Goal: Book appointment/travel/reservation

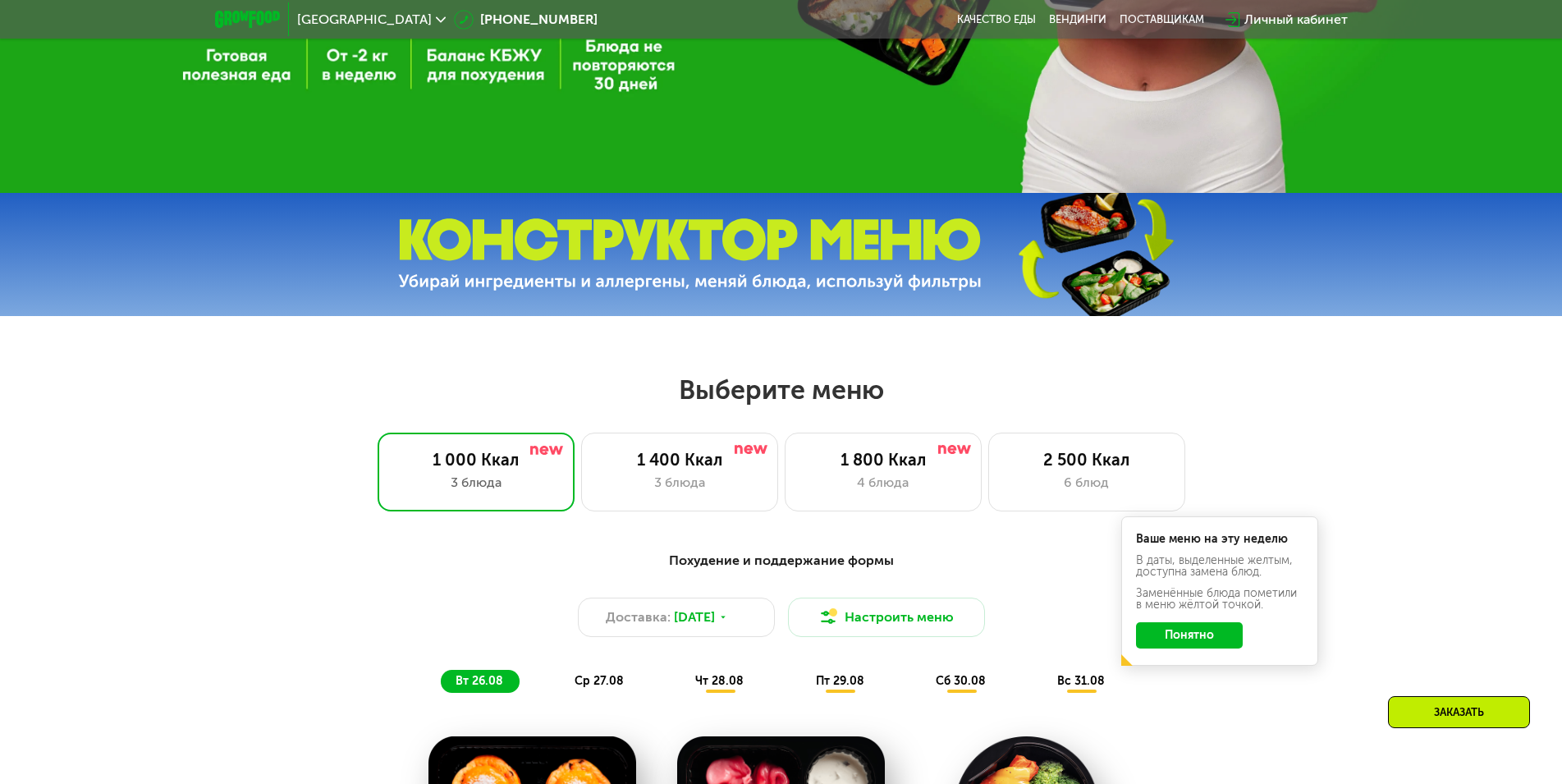
scroll to position [575, 0]
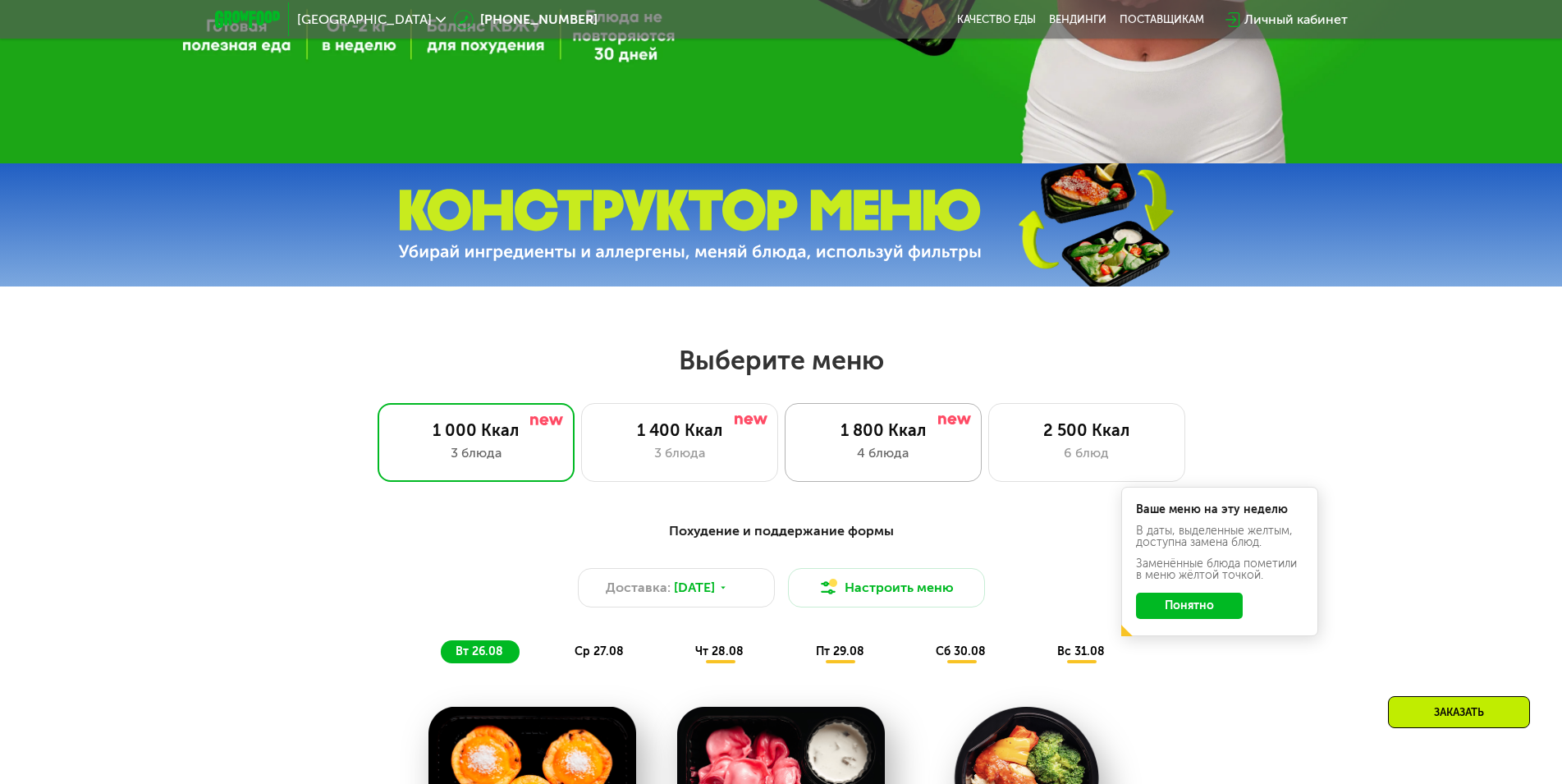
click at [988, 446] on div "1 800 Ккал 4 блюда" at bounding box center [1086, 442] width 197 height 79
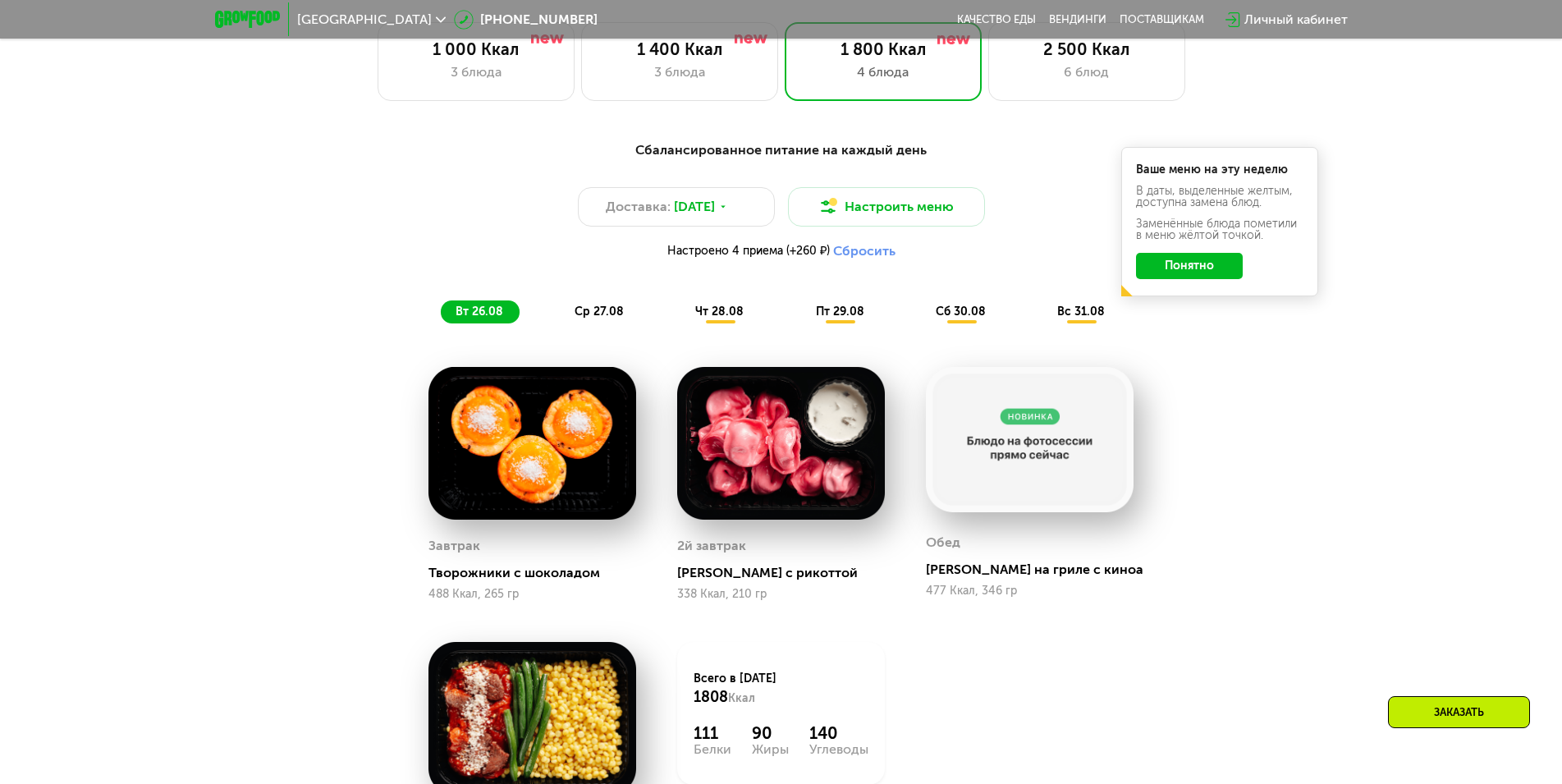
scroll to position [985, 0]
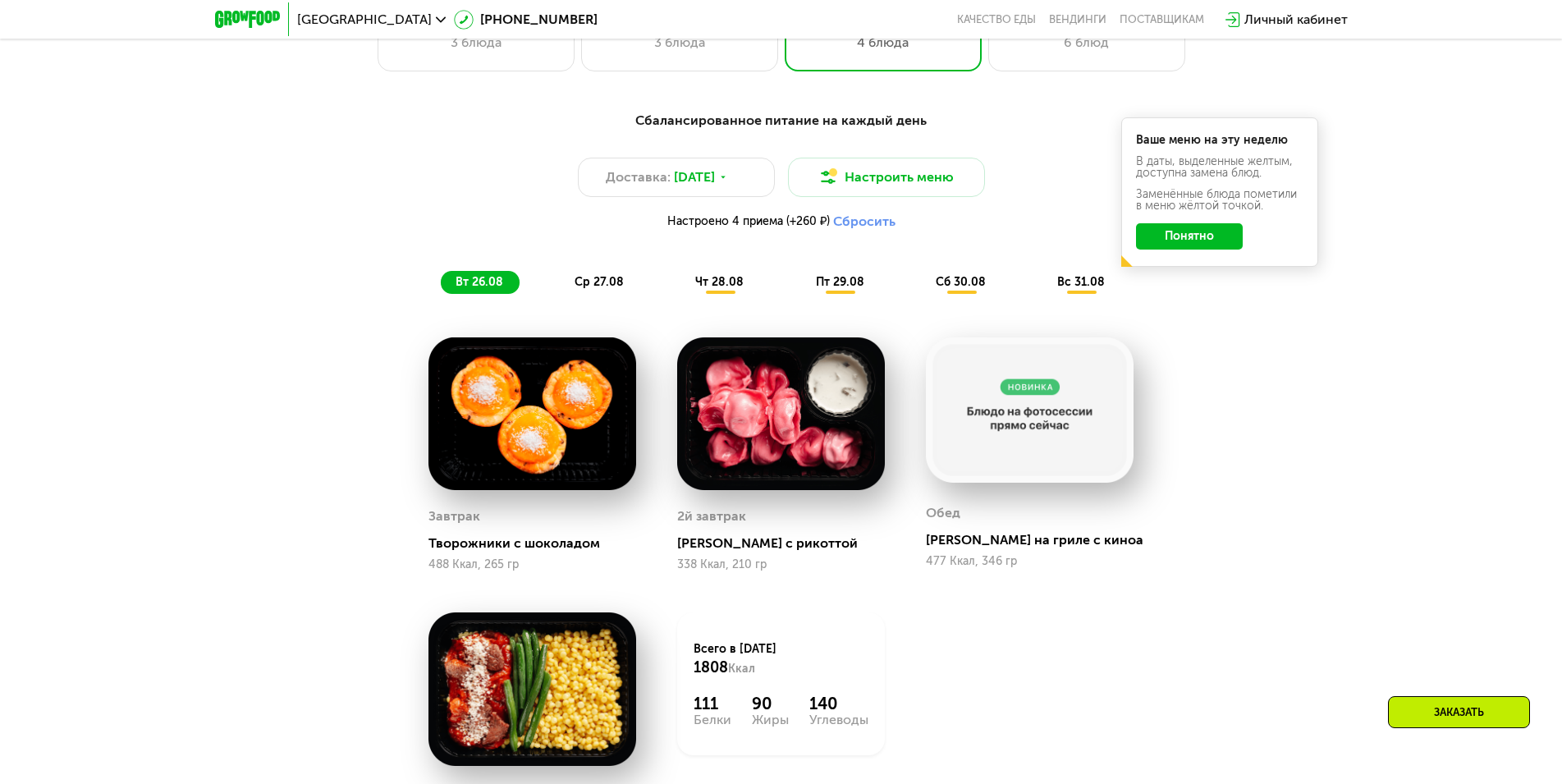
click at [595, 289] on span "ср 27.08" at bounding box center [599, 282] width 49 height 14
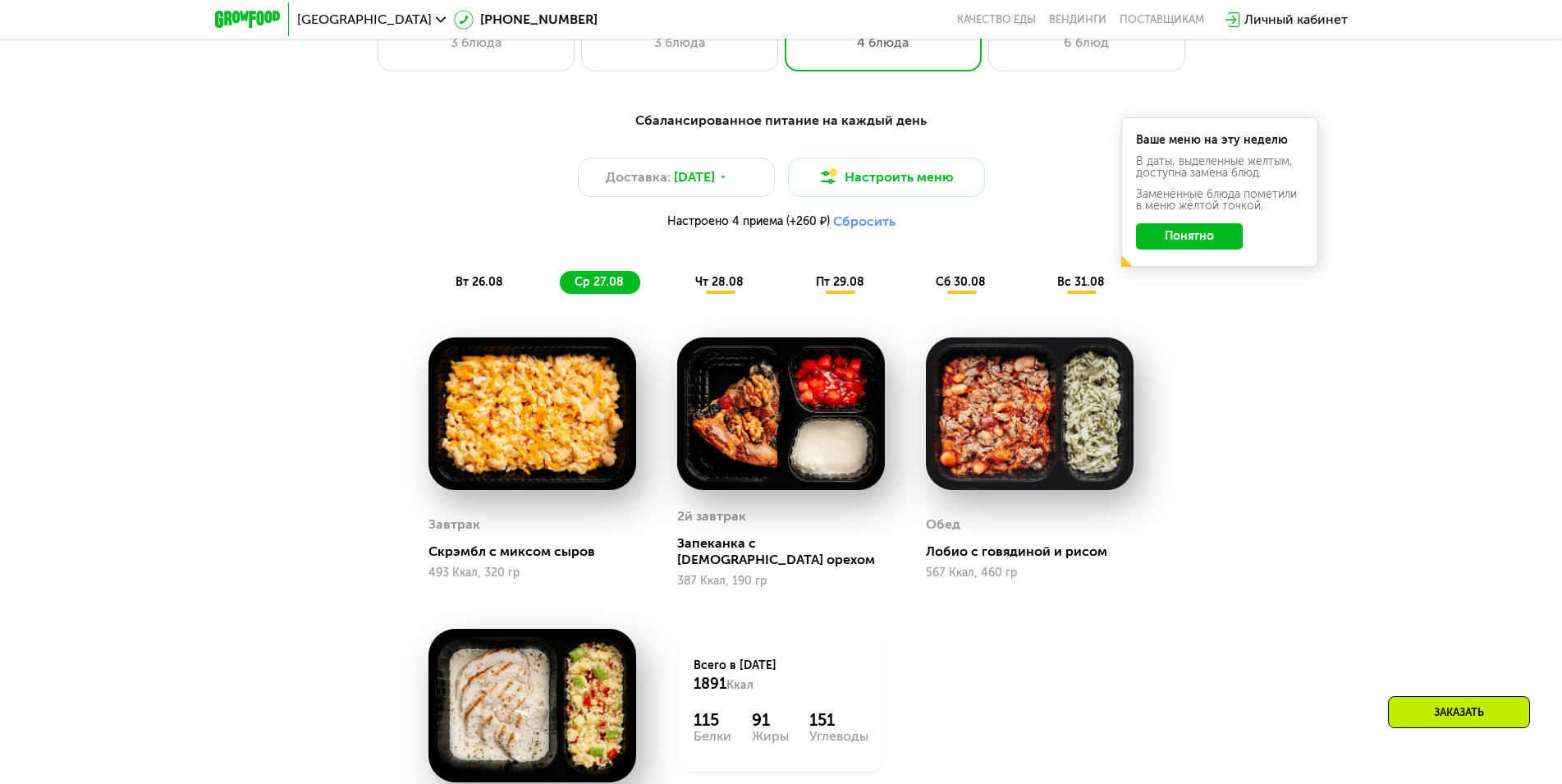
click at [801, 290] on div "чт 28.08" at bounding box center [841, 282] width 80 height 23
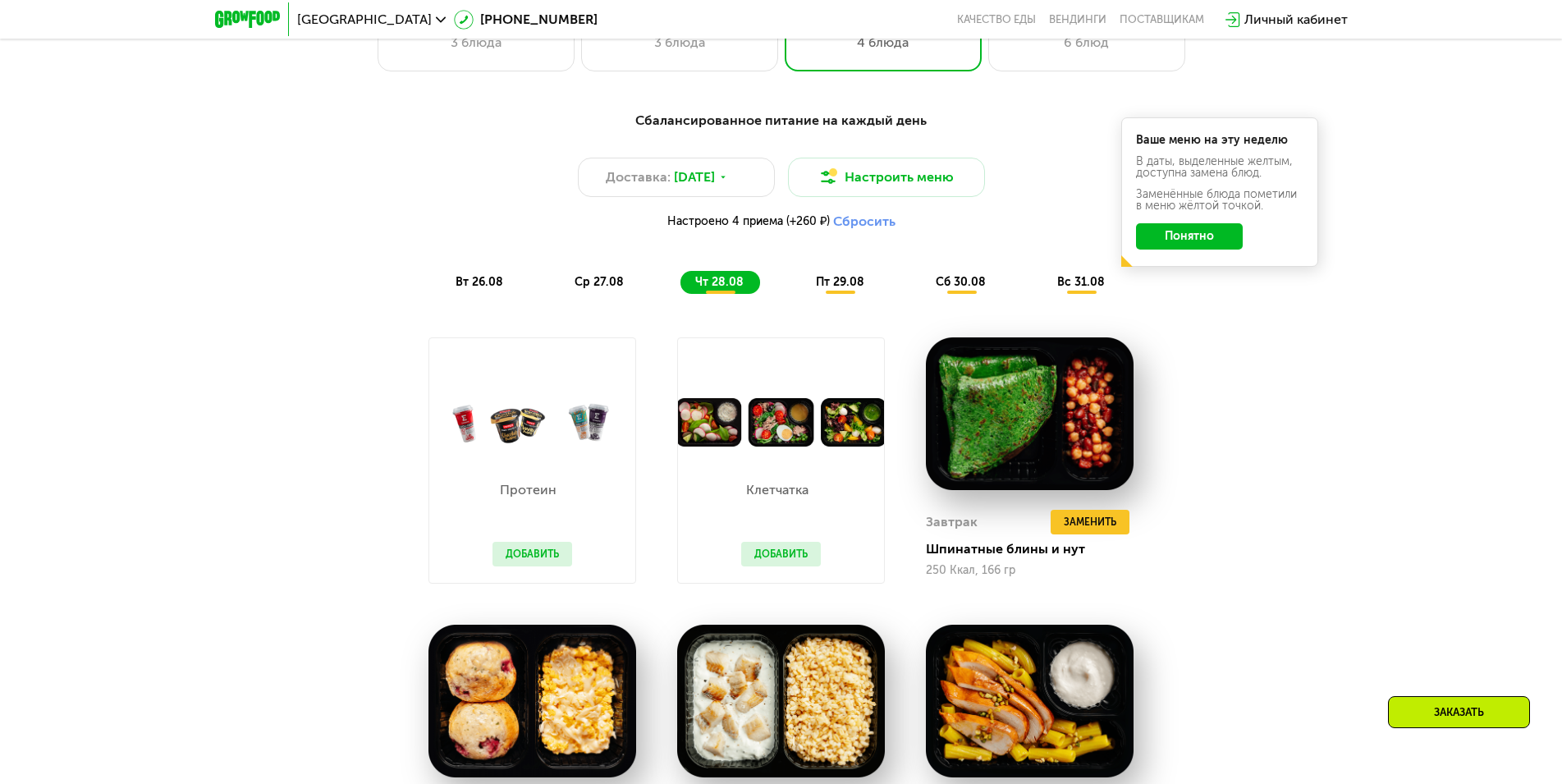
click at [853, 282] on span "пт 29.08" at bounding box center [840, 282] width 49 height 14
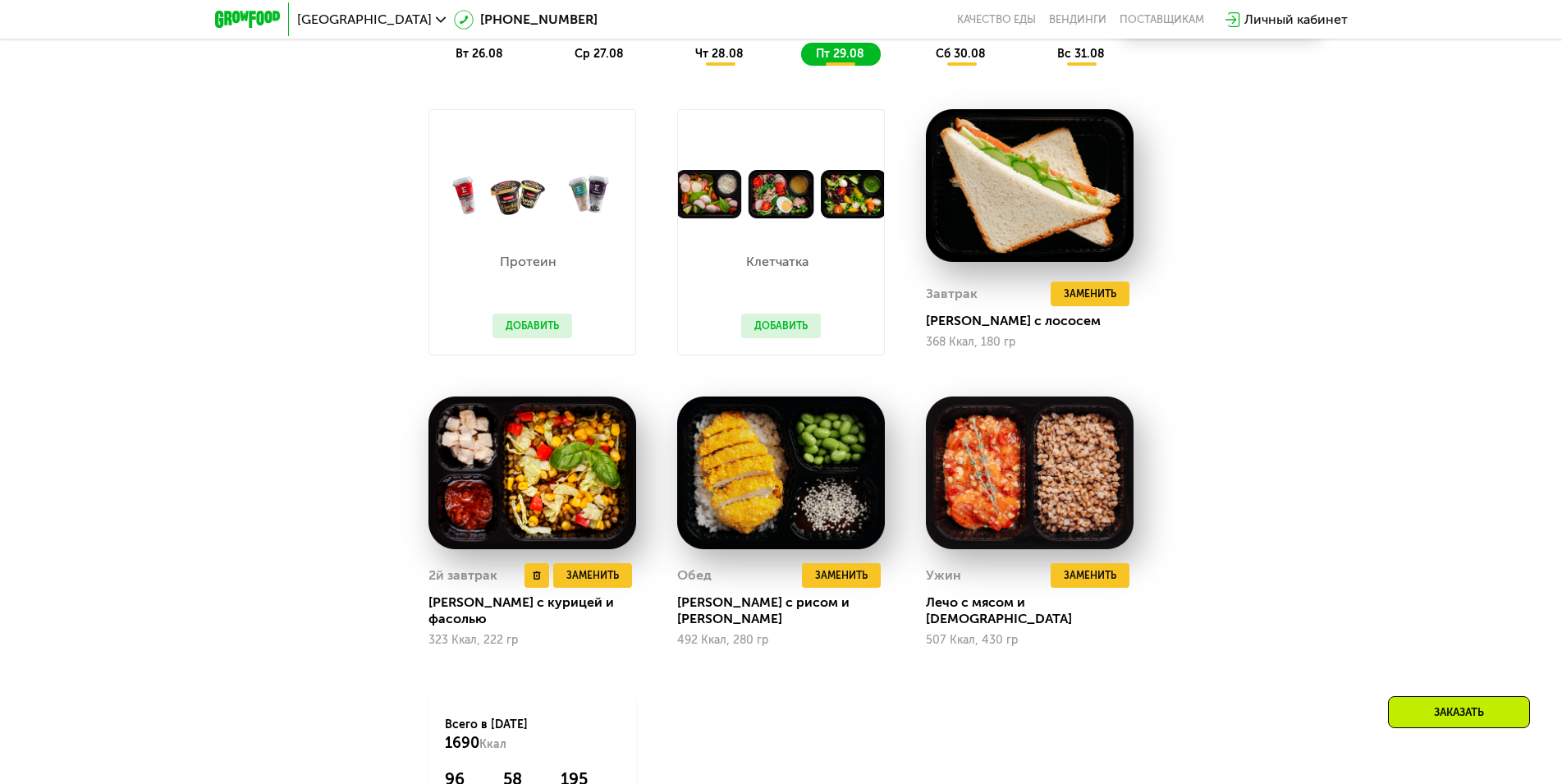
scroll to position [1231, 0]
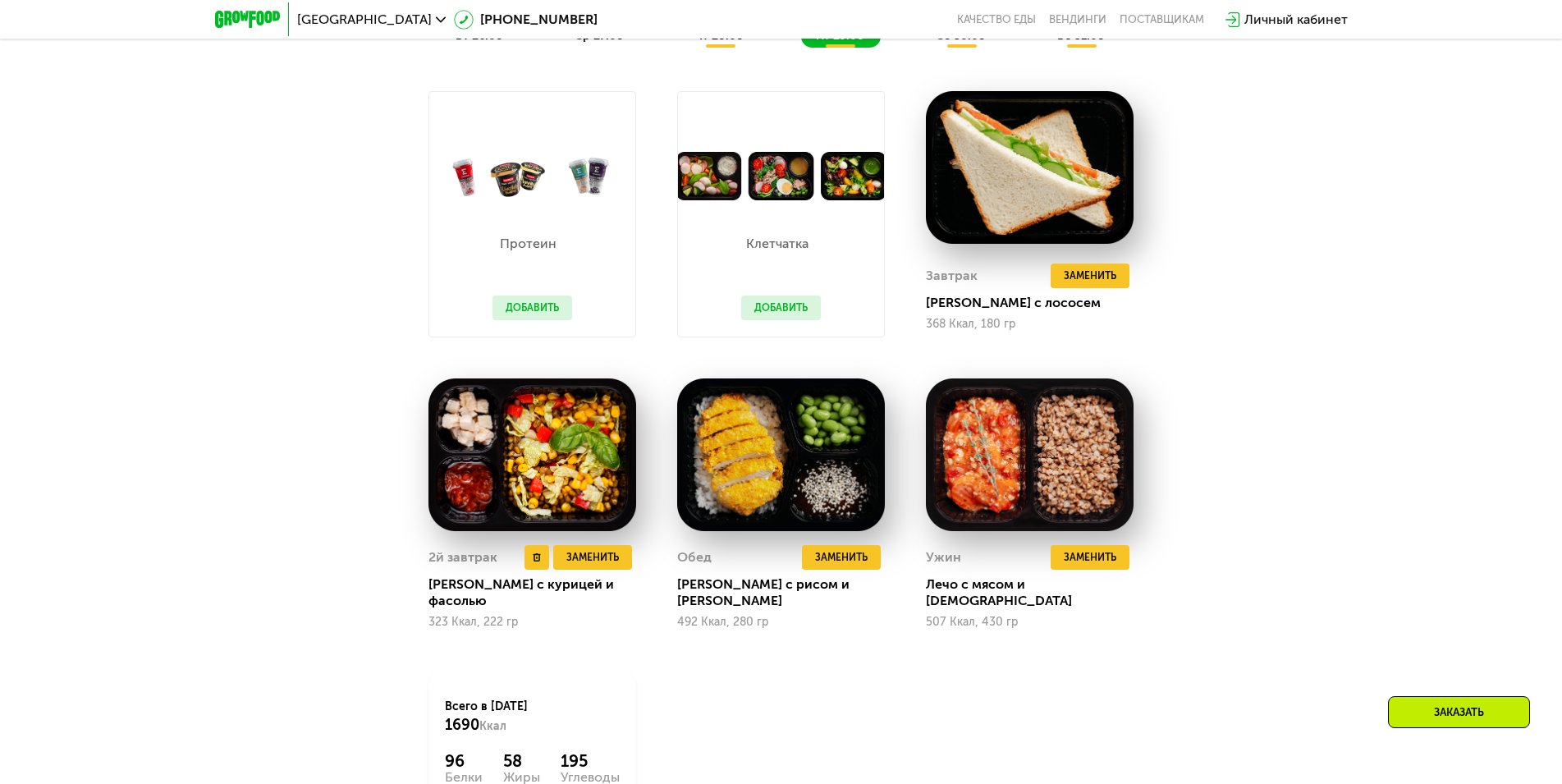
click at [536, 458] on img at bounding box center [532, 455] width 207 height 153
click at [482, 494] on img at bounding box center [532, 455] width 207 height 153
click at [806, 460] on img at bounding box center [781, 455] width 207 height 153
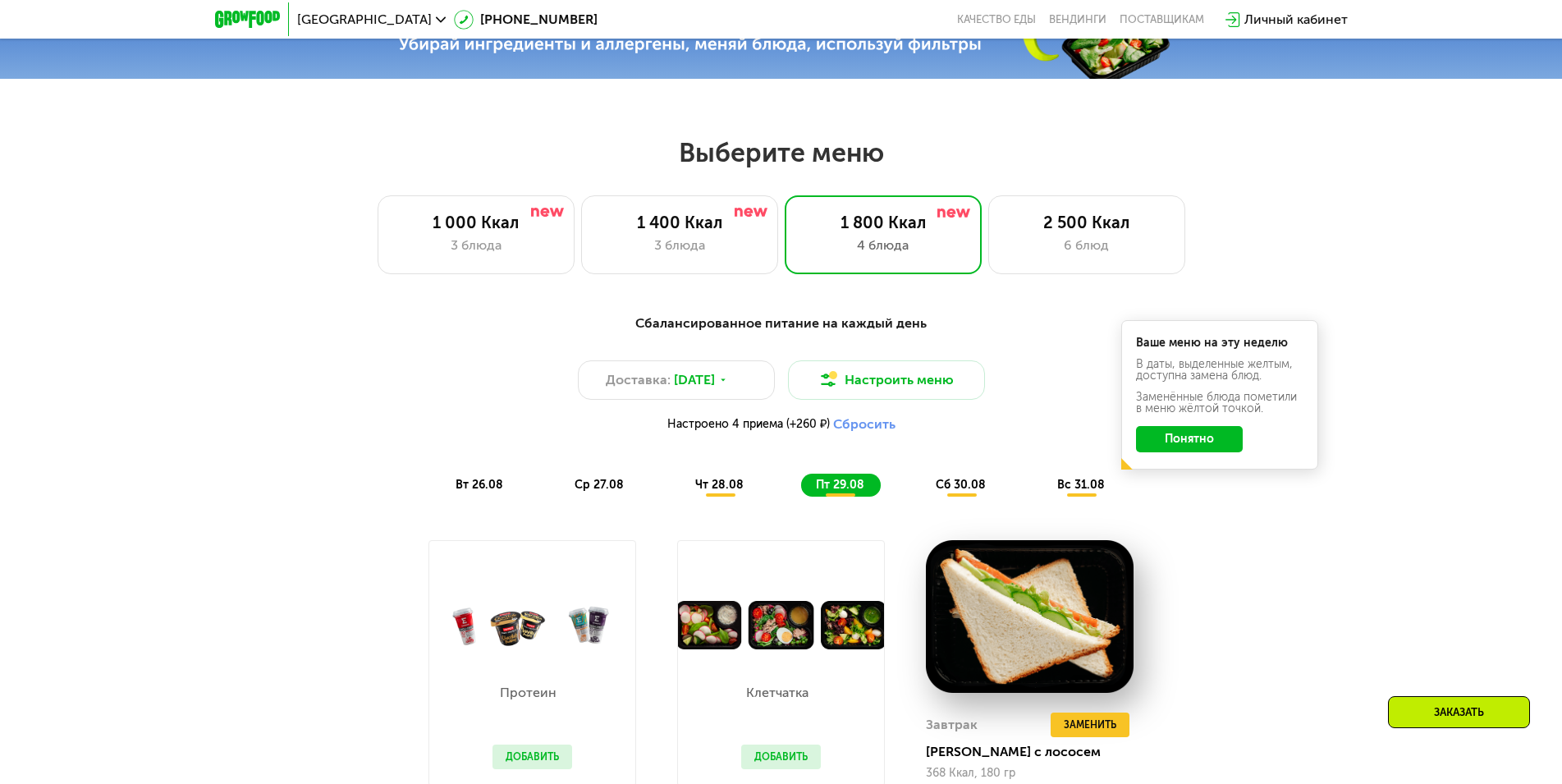
scroll to position [985, 0]
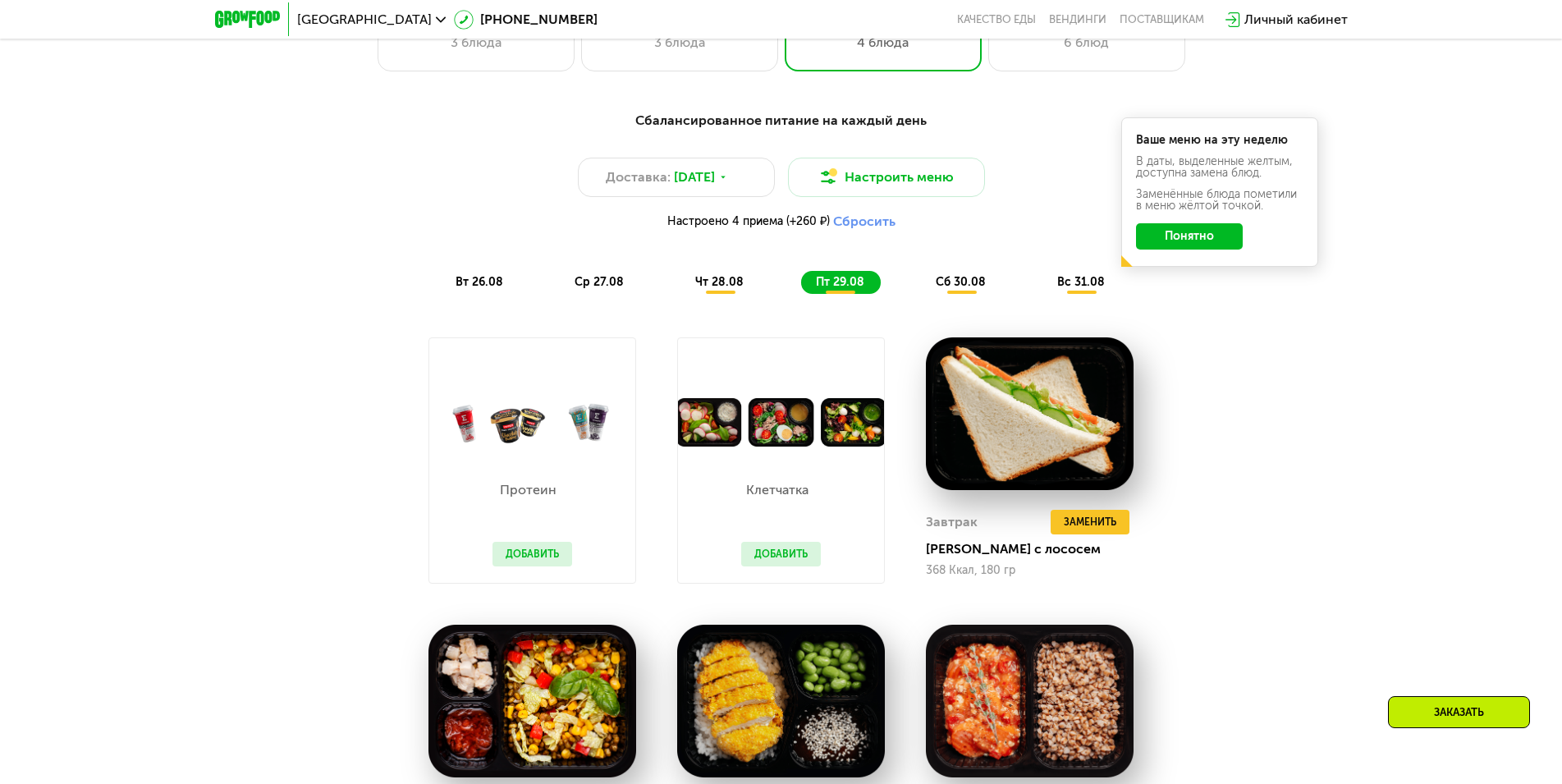
click at [976, 286] on span "сб 30.08" at bounding box center [961, 282] width 50 height 14
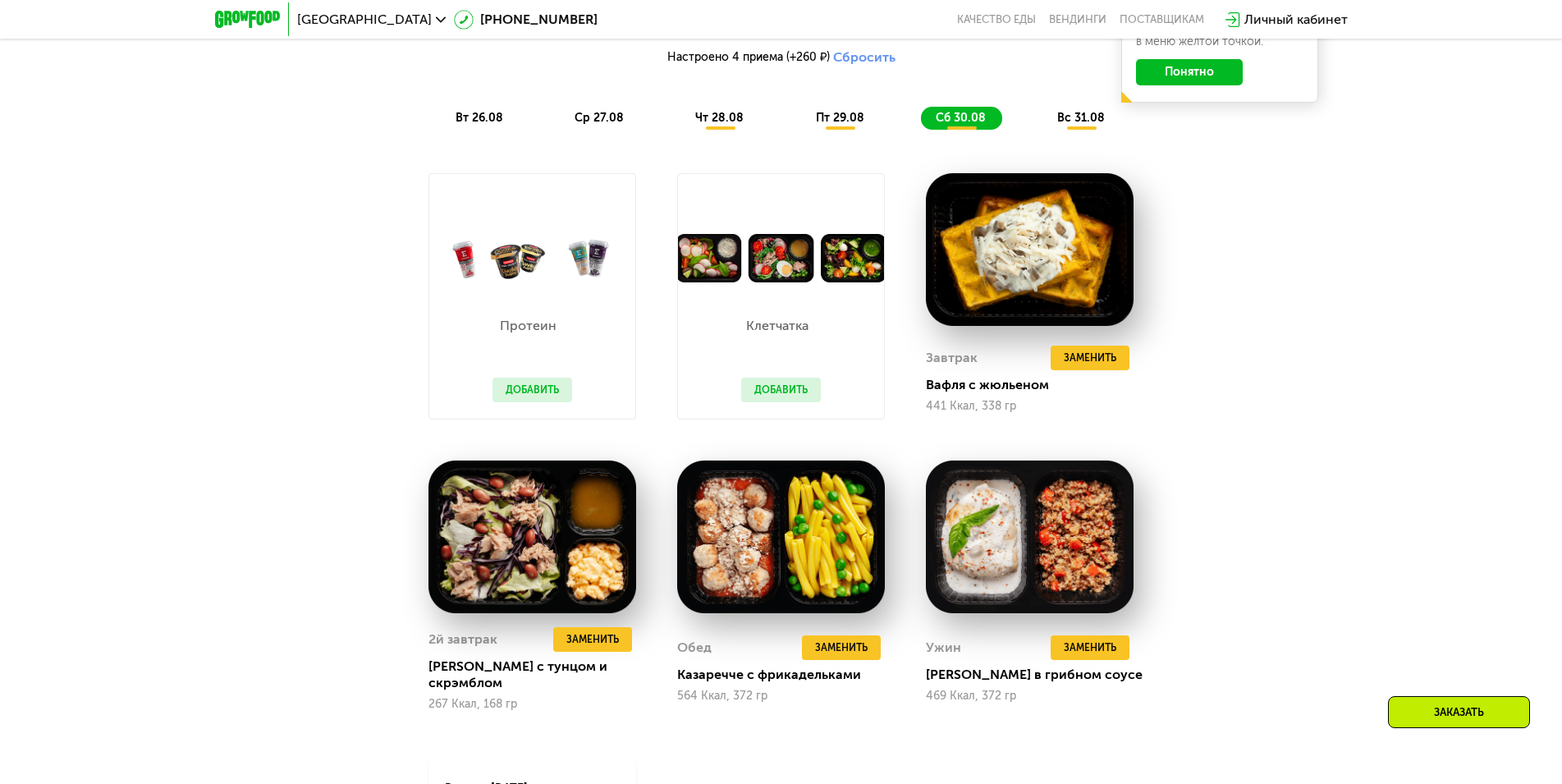
scroll to position [1314, 0]
